Goal: Complete application form: Complete application form

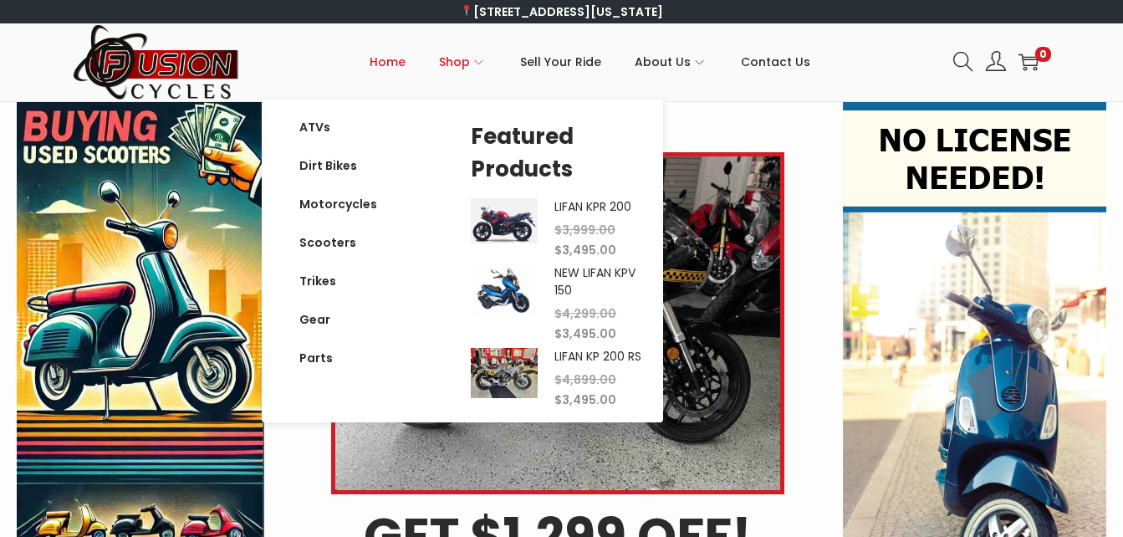
click at [479, 62] on icon "Primary navigation" at bounding box center [478, 62] width 9 height 9
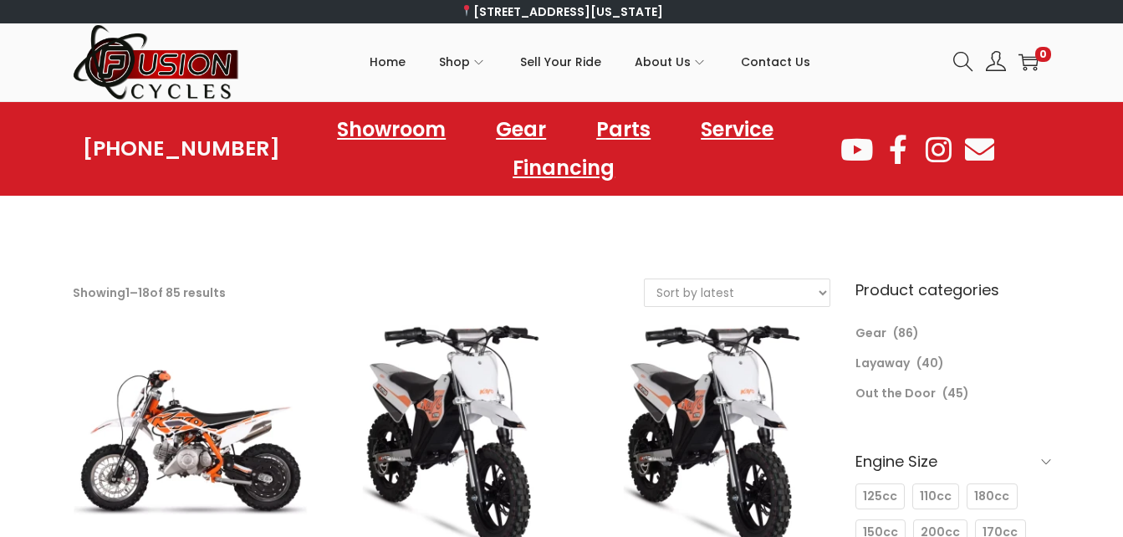
click at [161, 204] on div at bounding box center [561, 216] width 1107 height 25
click at [765, 286] on select "Sort by popularity Sort by latest Sort by price: low to high Sort by price: hig…" at bounding box center [737, 292] width 185 height 27
select select "price"
click at [645, 279] on select "Sort by popularity Sort by latest Sort by price: low to high Sort by price: hig…" at bounding box center [737, 292] width 185 height 27
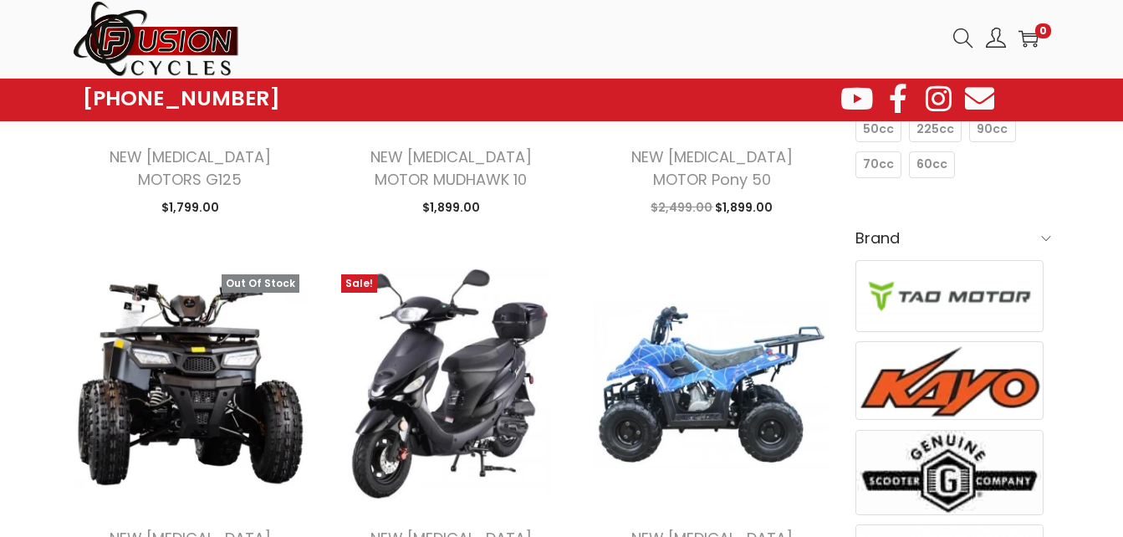
scroll to position [496, 0]
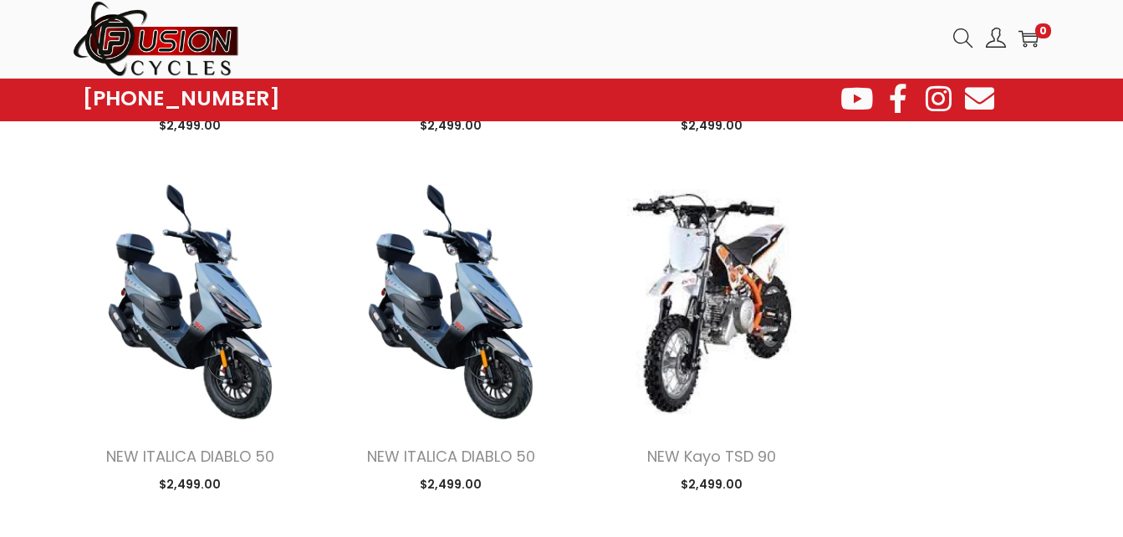
scroll to position [2704, 0]
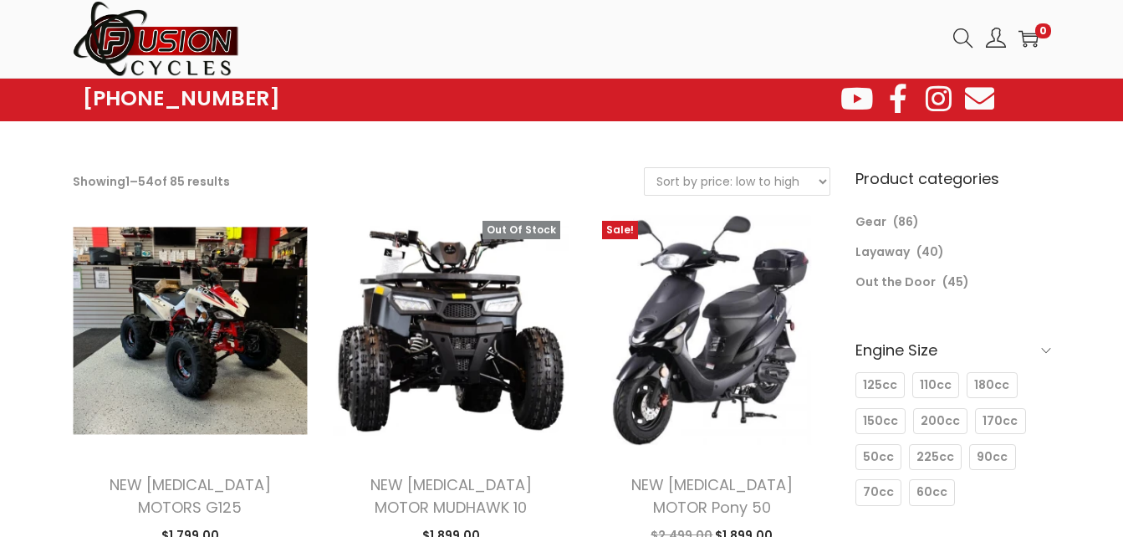
scroll to position [90, 0]
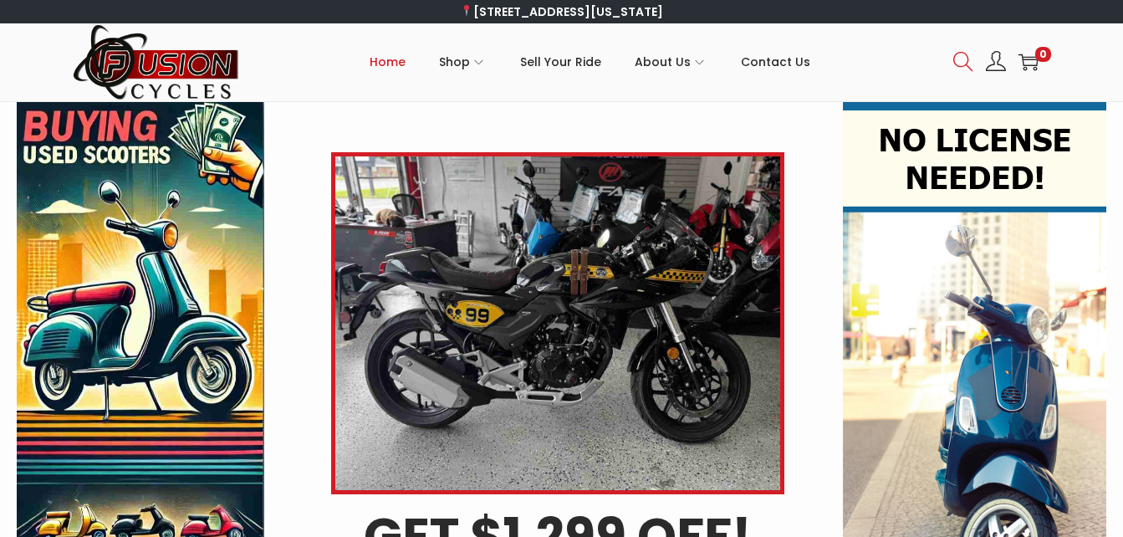
click at [957, 59] on icon at bounding box center [964, 62] width 20 height 20
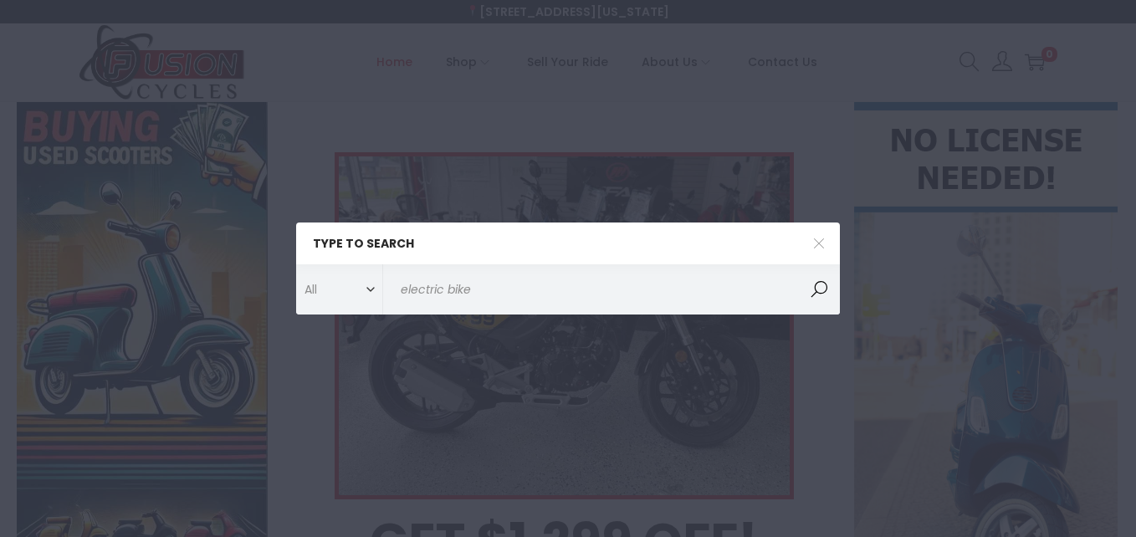
type input "electric bike"
click at [798, 264] on button "Search" at bounding box center [819, 289] width 42 height 50
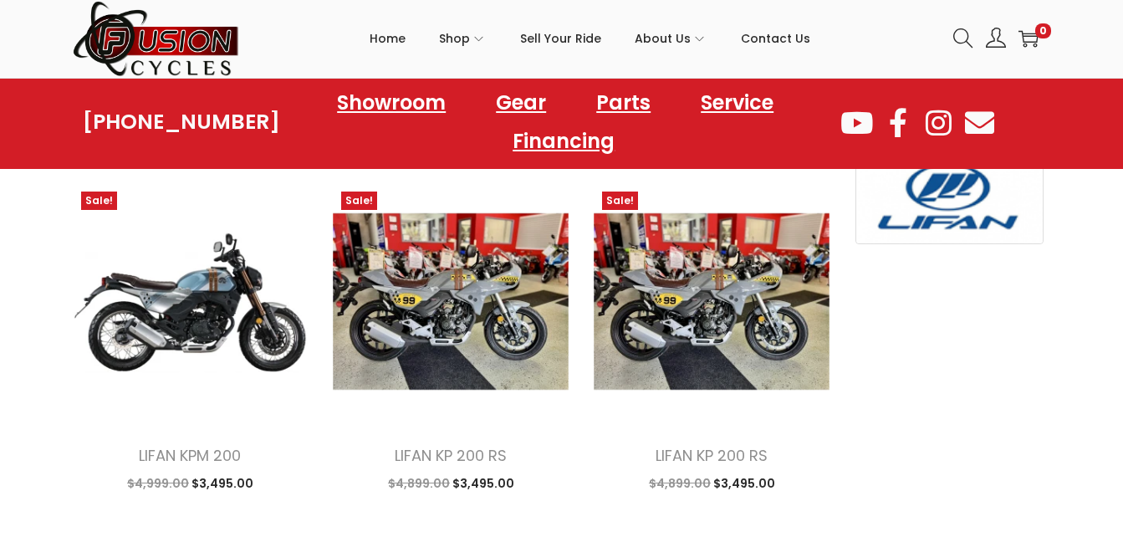
scroll to position [568, 0]
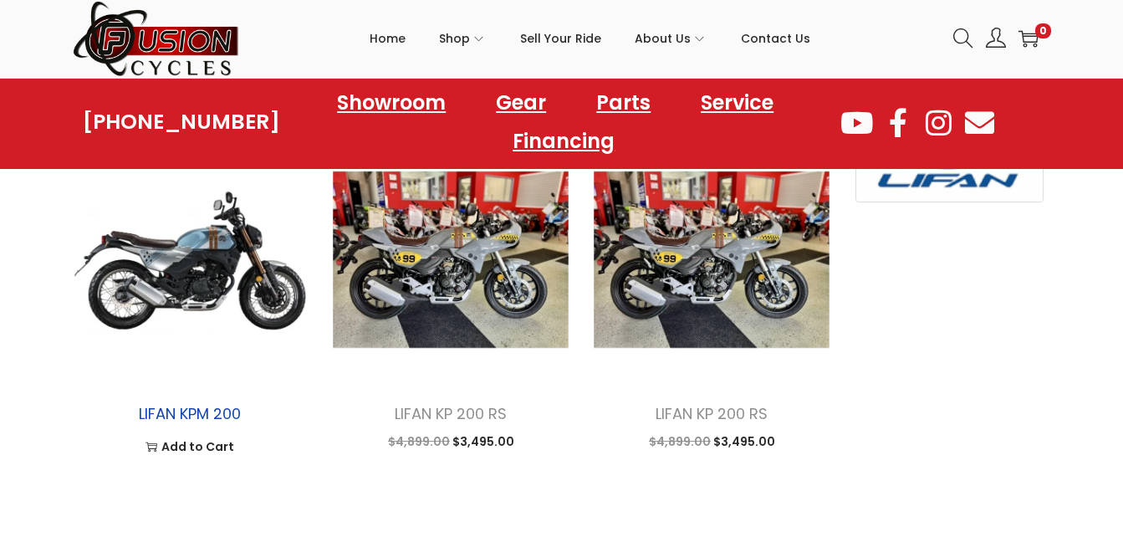
click at [212, 419] on link "LIFAN KPM 200" at bounding box center [190, 413] width 102 height 21
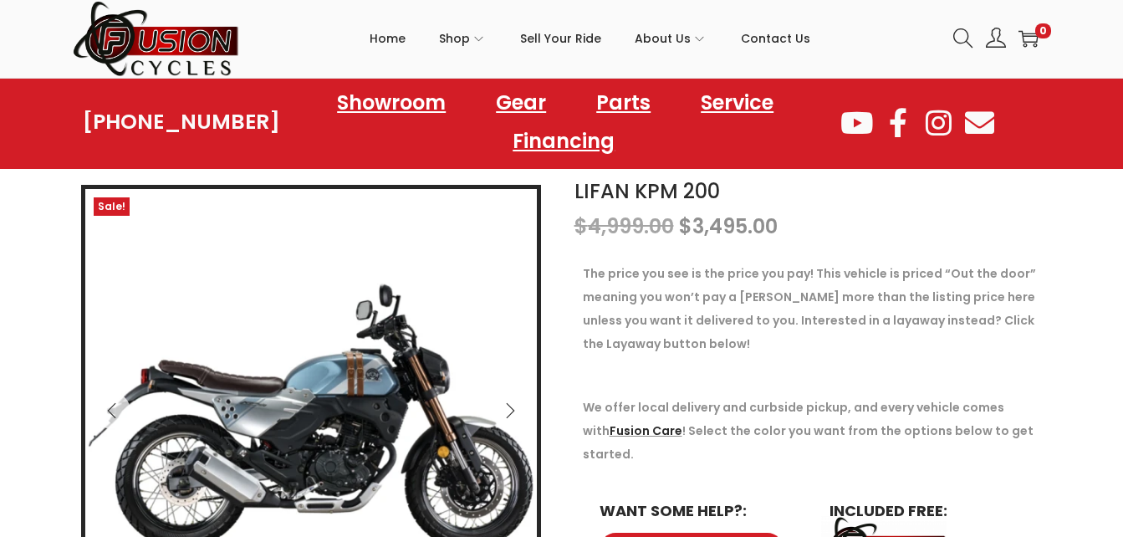
scroll to position [230, 0]
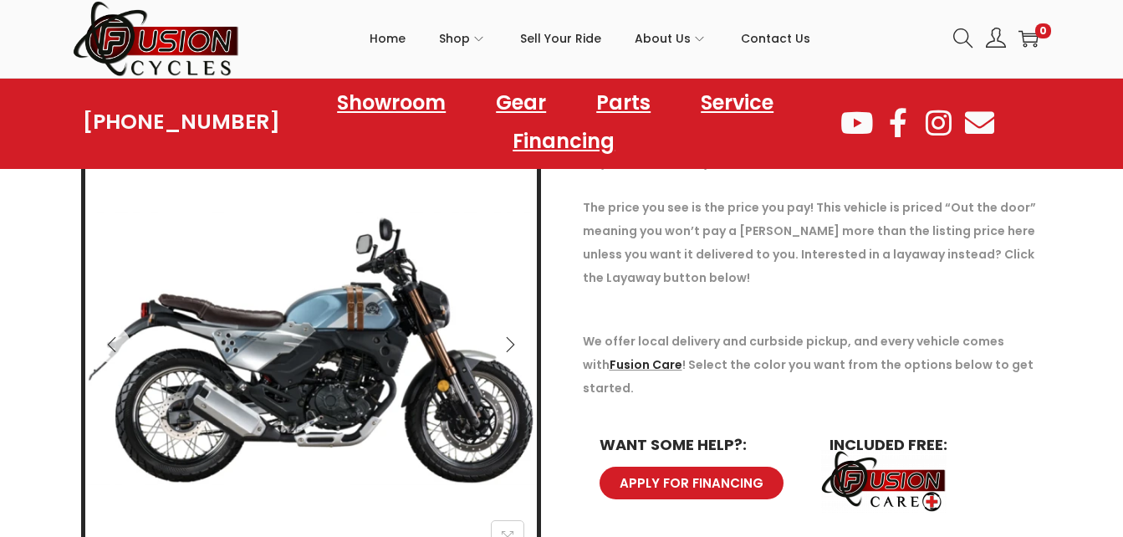
click at [685, 477] on span "APPLY FOR FINANCING" at bounding box center [691, 483] width 145 height 13
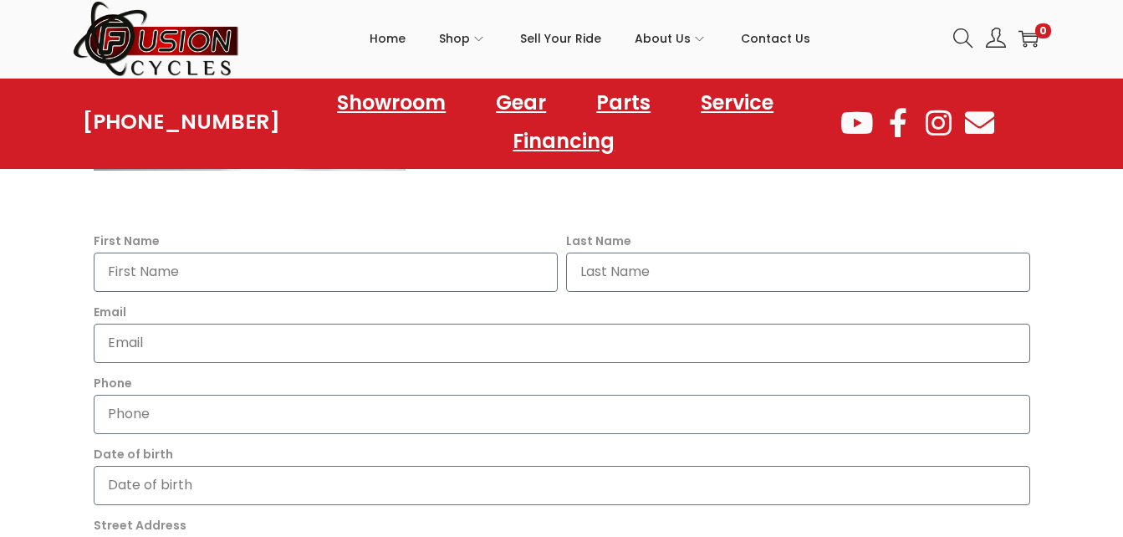
scroll to position [491, 0]
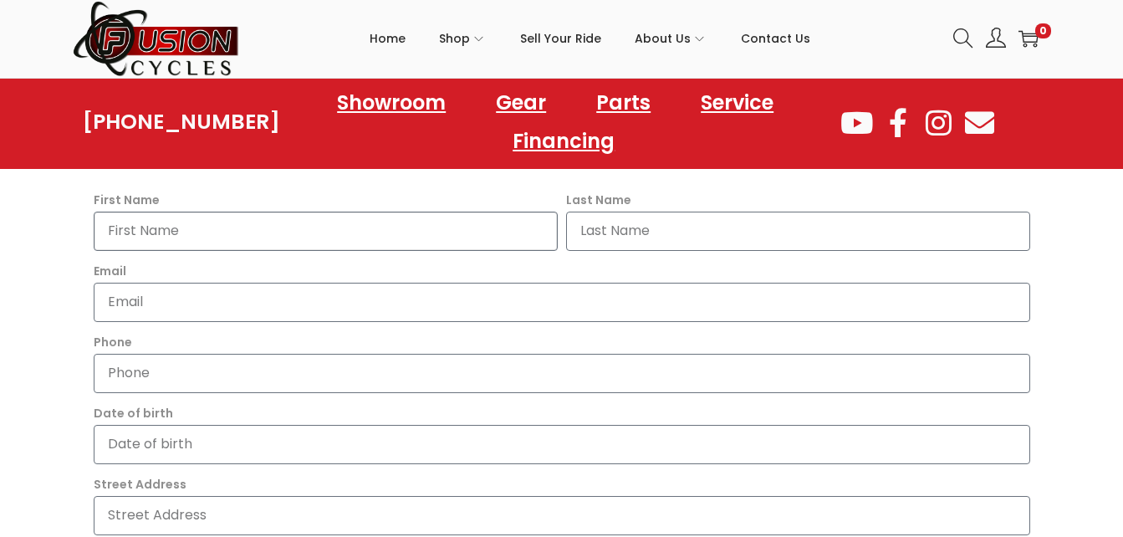
click at [507, 242] on input "First Name" at bounding box center [326, 231] width 464 height 39
type input "zachariah"
type input "bristow"
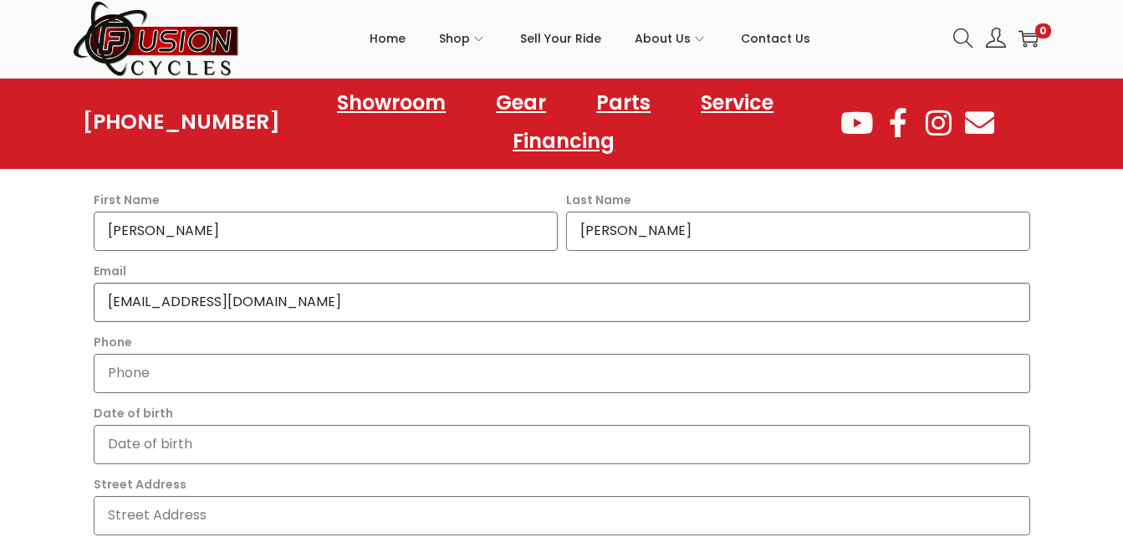
type input "zbristowb@gmail.com"
type input "757-327-6177"
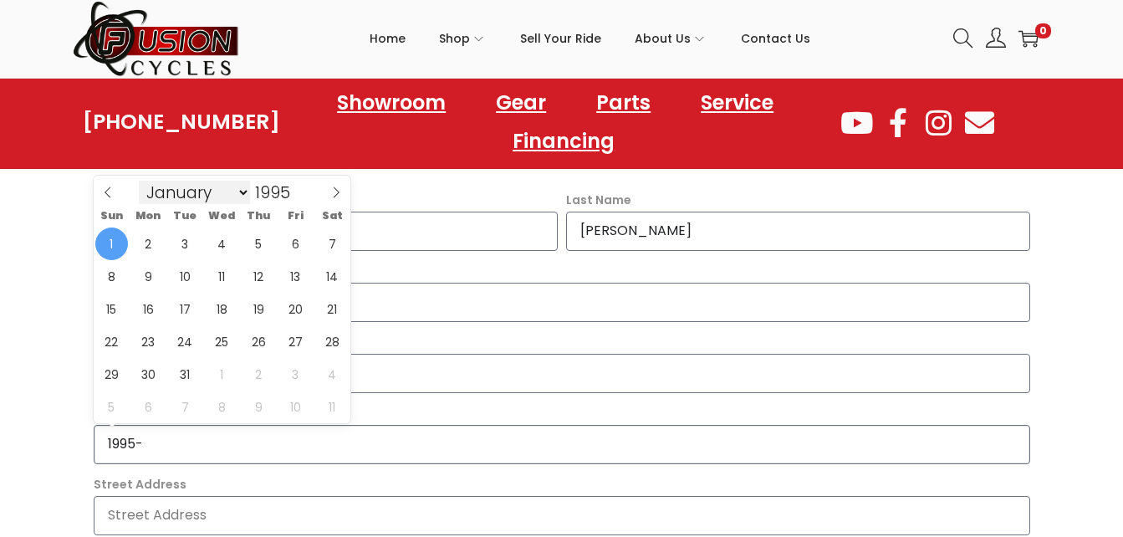
type input "1995-"
click at [238, 183] on select "January February March April May June July August September October November De…" at bounding box center [195, 193] width 112 height 24
select select "3"
click at [139, 180] on select "January February March April May June July August September October November De…" at bounding box center [195, 192] width 112 height 24
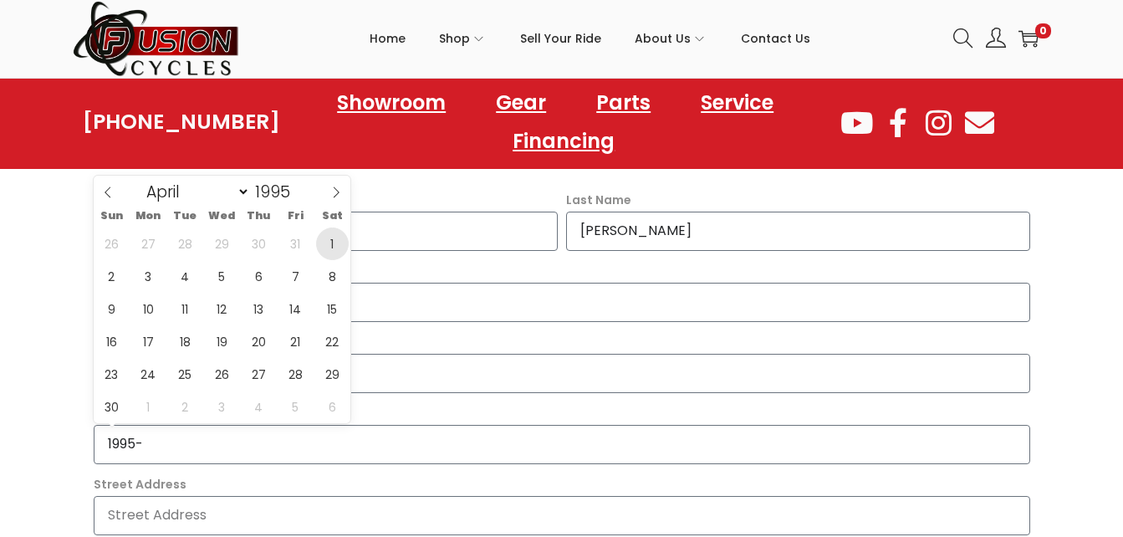
click at [333, 245] on span "1" at bounding box center [332, 244] width 33 height 33
type input "1995-04-01"
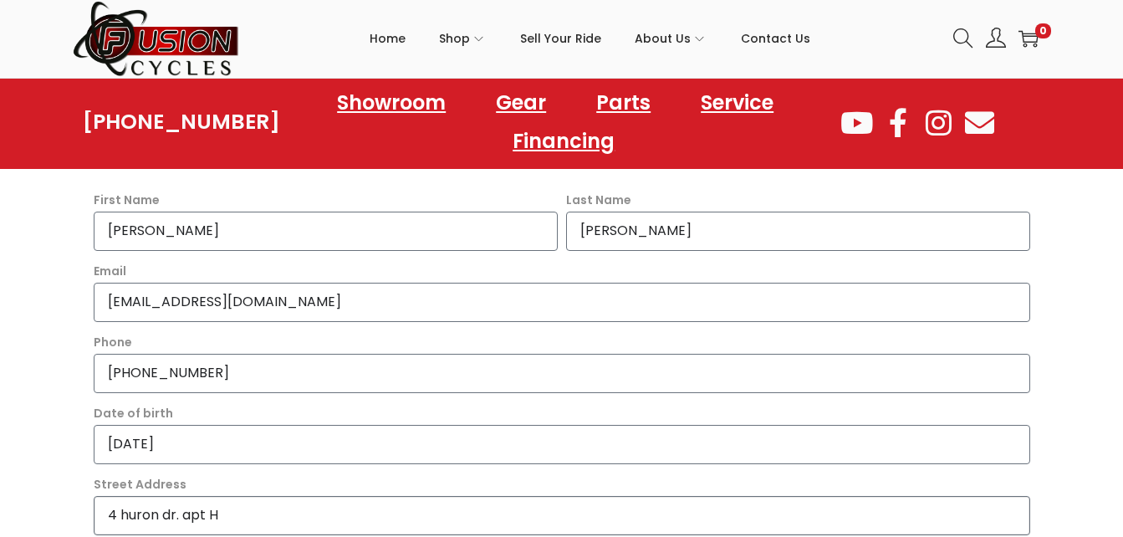
type input "4 huron dr. apt H"
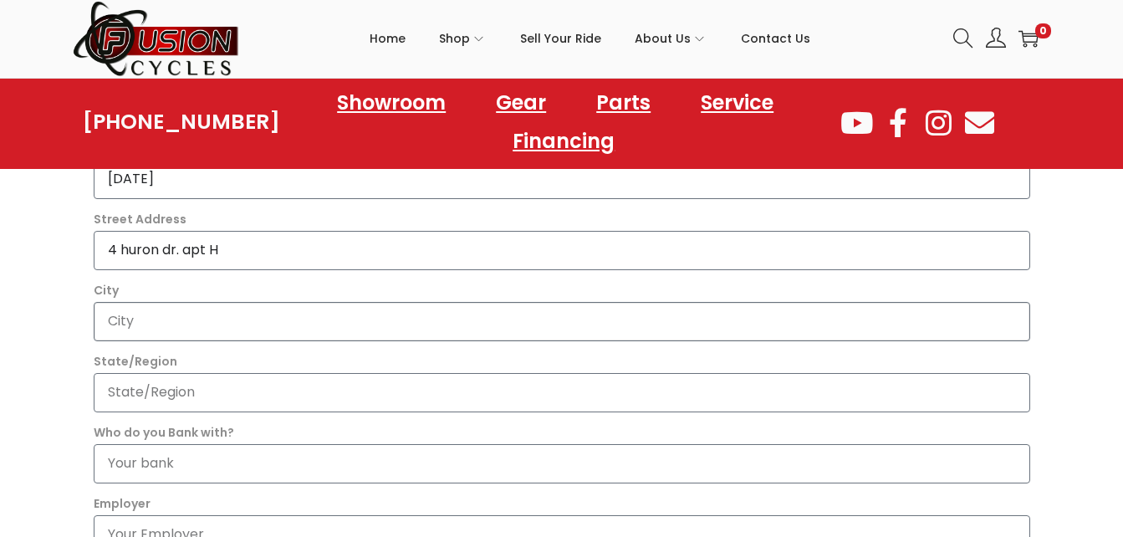
scroll to position [810, 0]
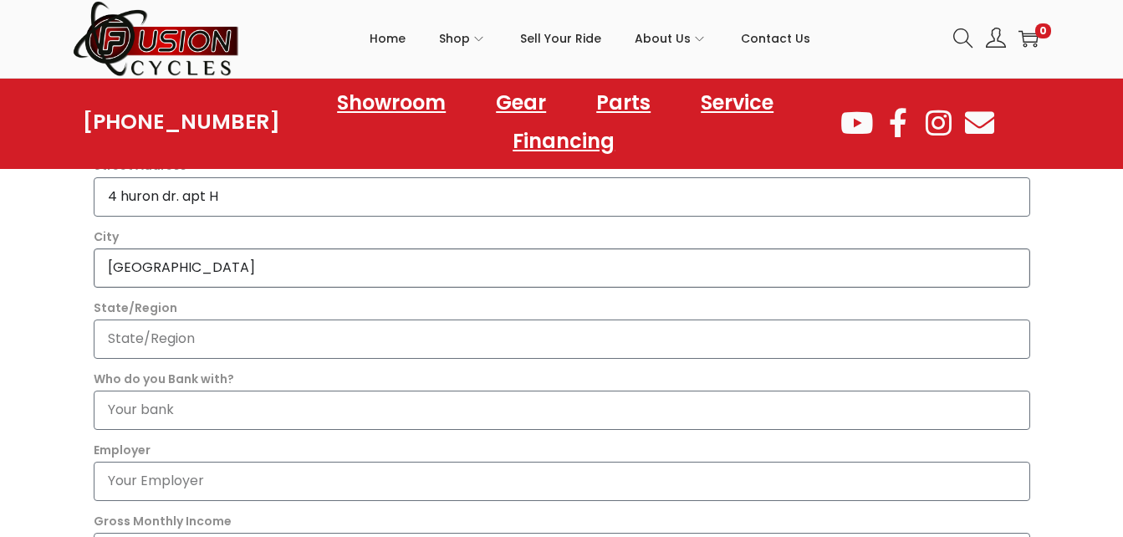
type input "portsmouth"
type input "VIRGINIA"
type input "navy federal credit union"
type input "kbp brands and burger busters inc"
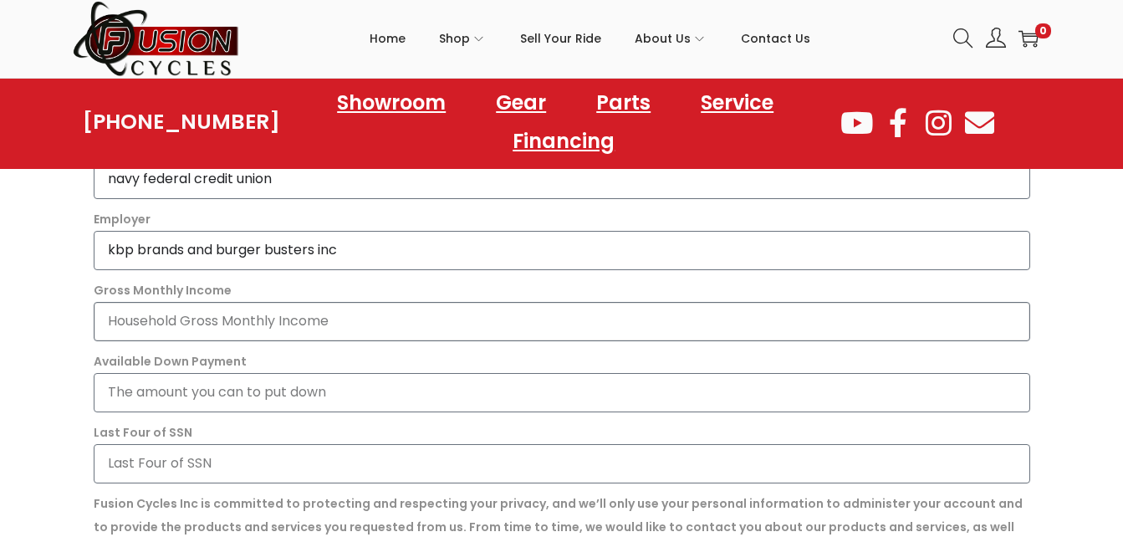
scroll to position [1094, 0]
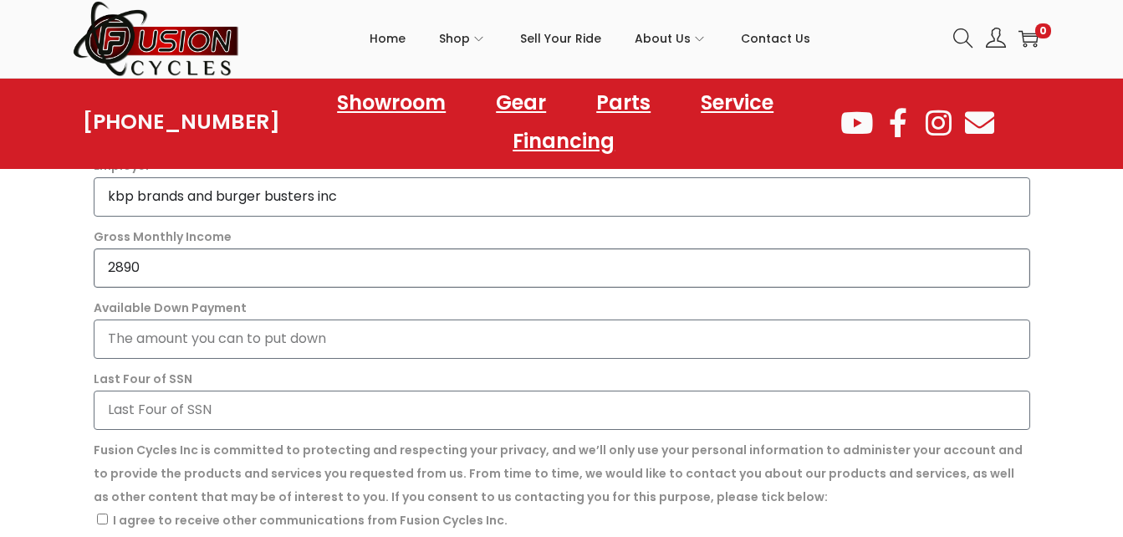
type input "2890"
type input "600"
type input "0876"
click at [115, 334] on input "600" at bounding box center [562, 339] width 937 height 39
type input "600"
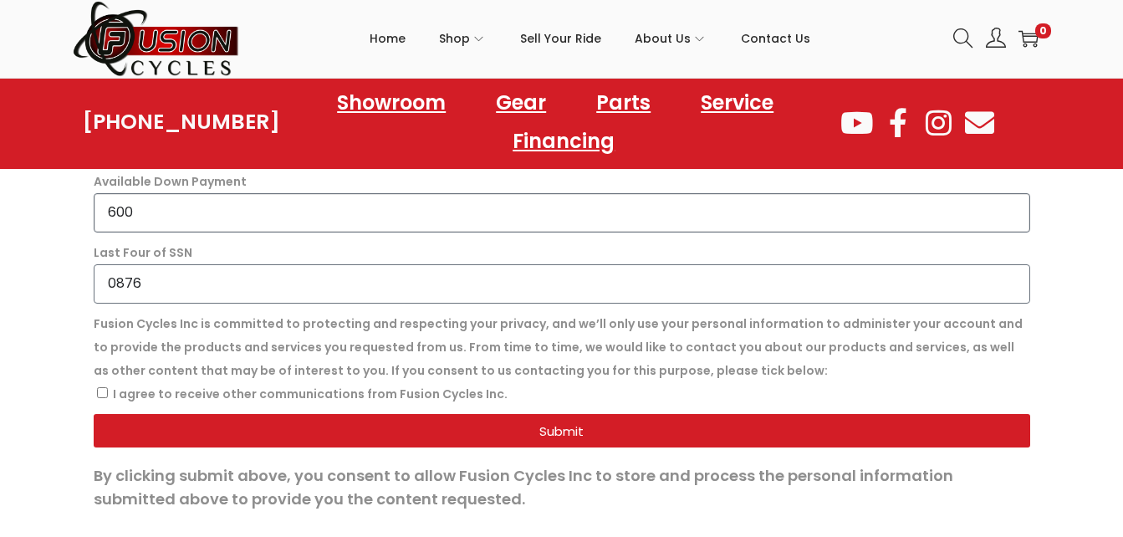
scroll to position [1241, 0]
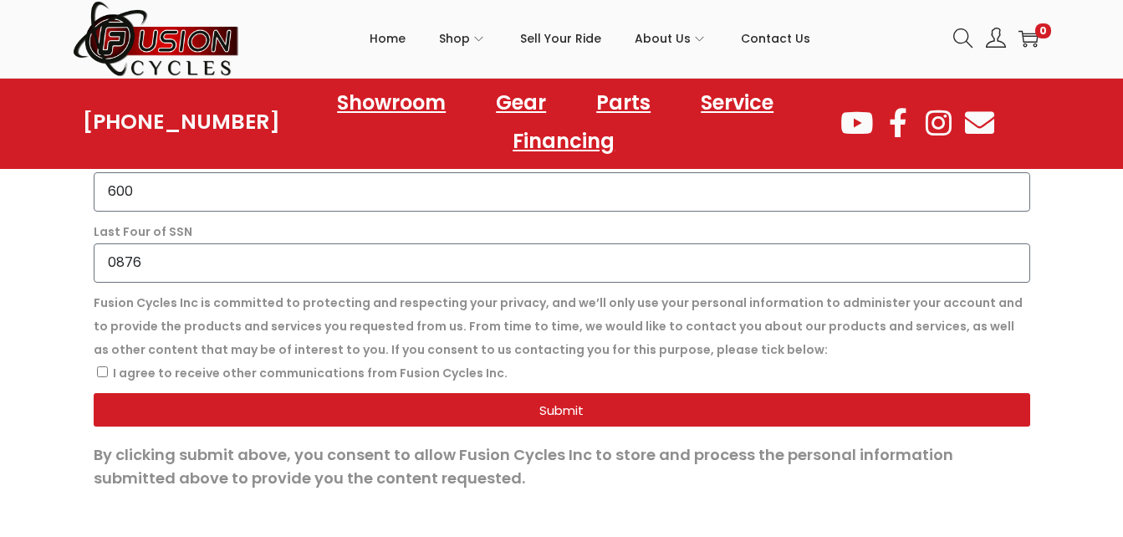
click at [102, 373] on input "I agree to receive other communications from Fusion Cycles Inc." at bounding box center [102, 371] width 11 height 11
checkbox input "true"
click at [284, 414] on span "Submit" at bounding box center [562, 410] width 897 height 13
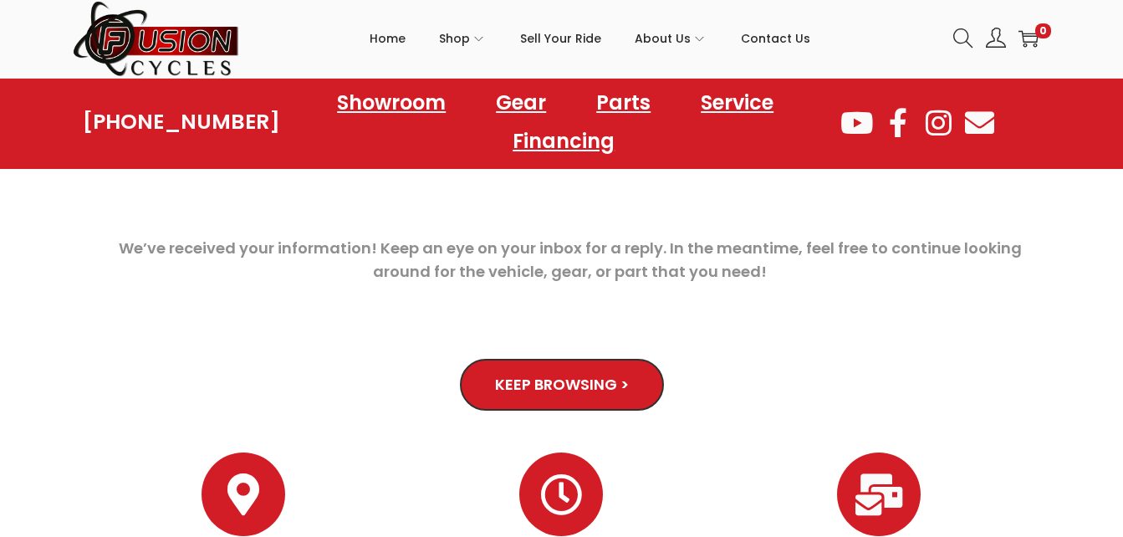
scroll to position [129, 0]
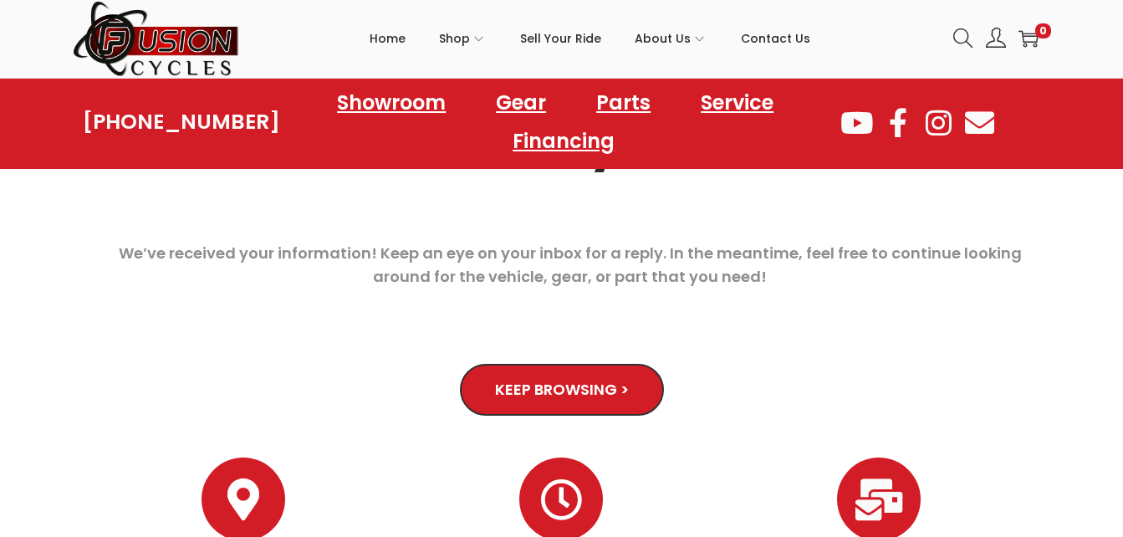
click at [583, 402] on link "Keep Browsing >" at bounding box center [561, 389] width 186 height 47
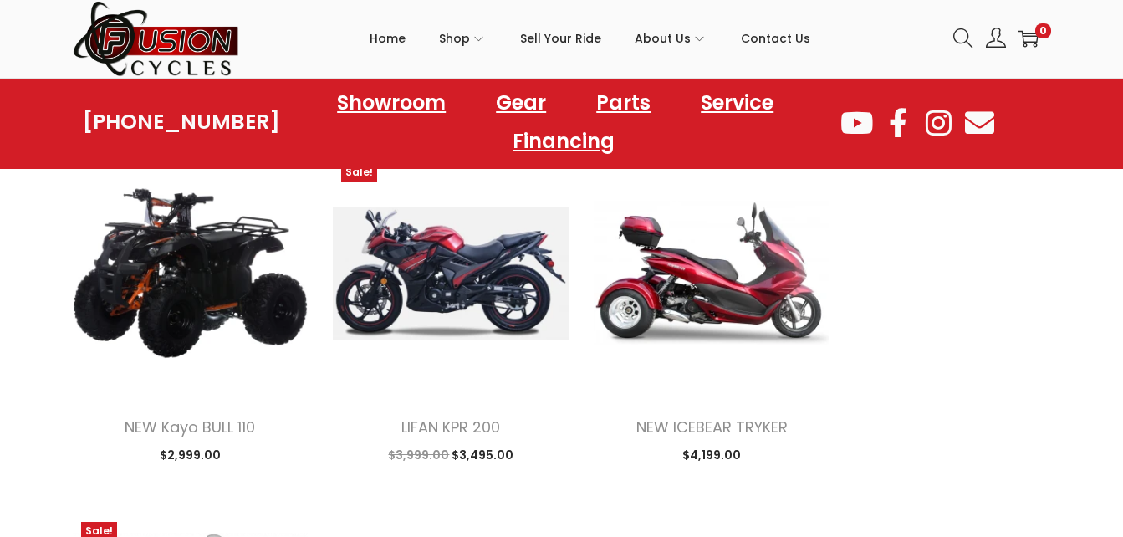
scroll to position [2380, 0]
